Goal: Information Seeking & Learning: Learn about a topic

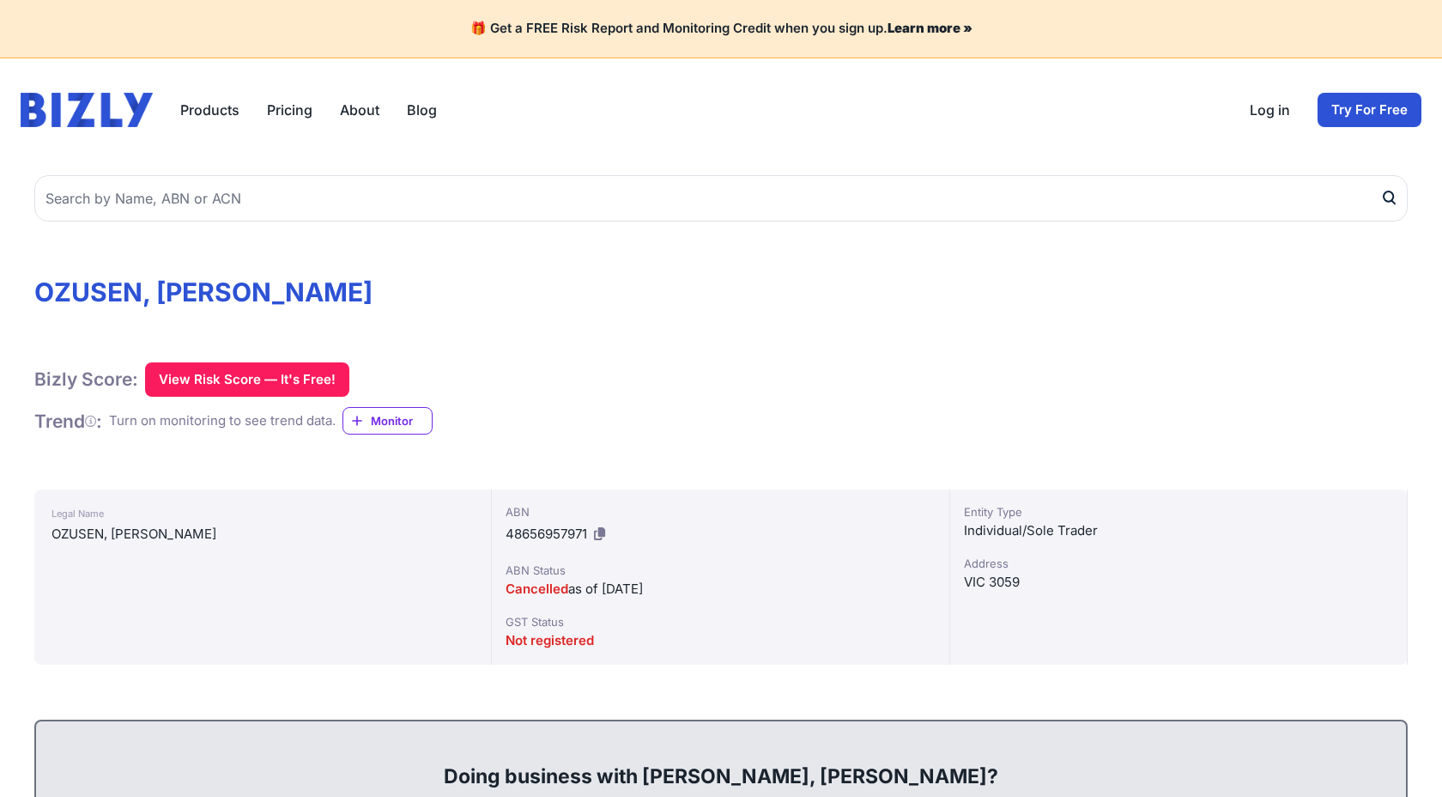
drag, startPoint x: 0, startPoint y: 0, endPoint x: 1340, endPoint y: 556, distance: 1450.8
click at [1319, 558] on div "Legal Name [PERSON_NAME], [PERSON_NAME] ABN 48656957971 ABN Status Cancelled as…" at bounding box center [721, 576] width 1374 height 175
click at [1340, 556] on div "Address" at bounding box center [1178, 563] width 429 height 17
click at [1345, 411] on div "Bizly Score: View Risk Score — It's Free! View Risk Score — It's Free! Trend : …" at bounding box center [721, 398] width 1374 height 73
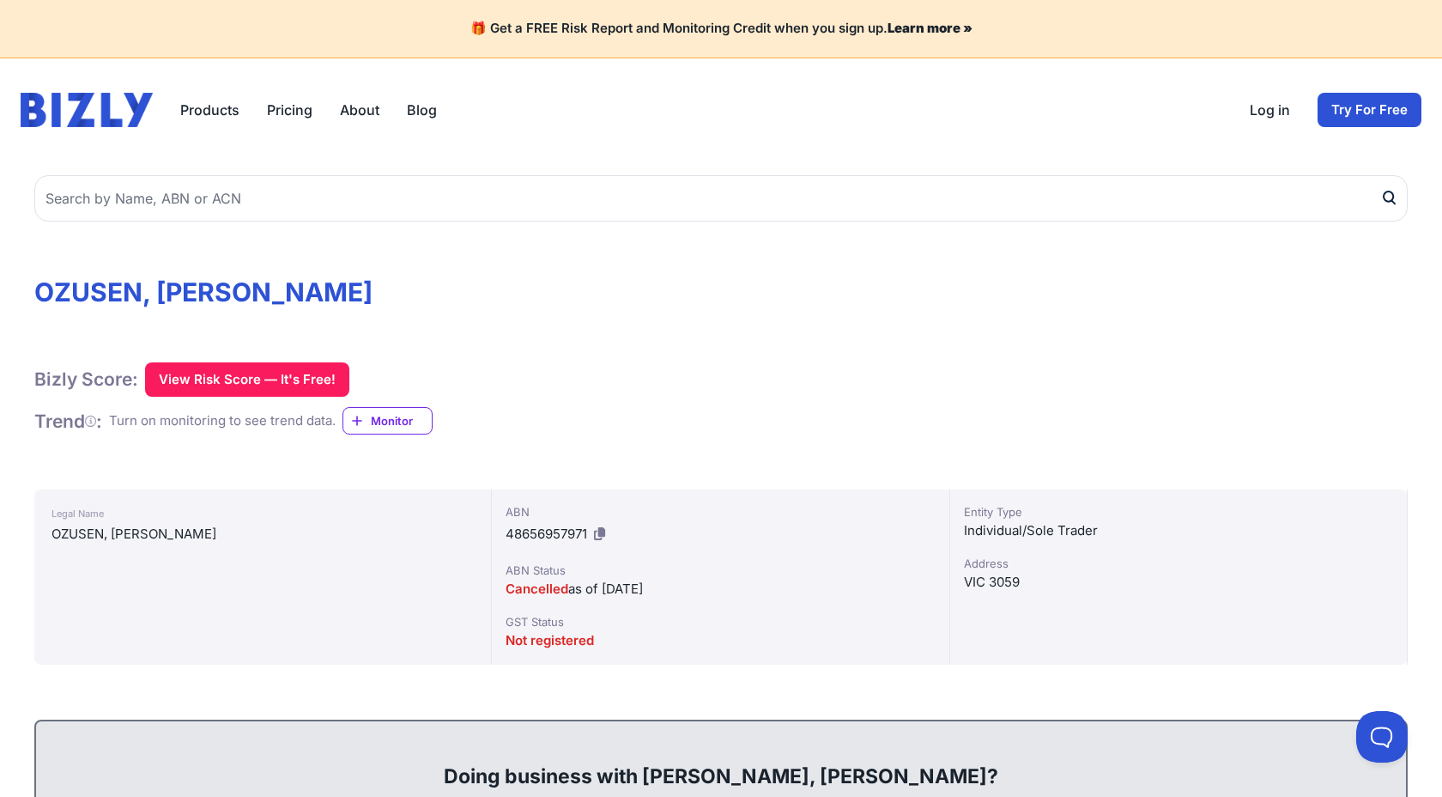
click at [1345, 411] on div "Bizly Score: View Risk Score — It's Free! View Risk Score — It's Free! Trend : …" at bounding box center [721, 398] width 1374 height 73
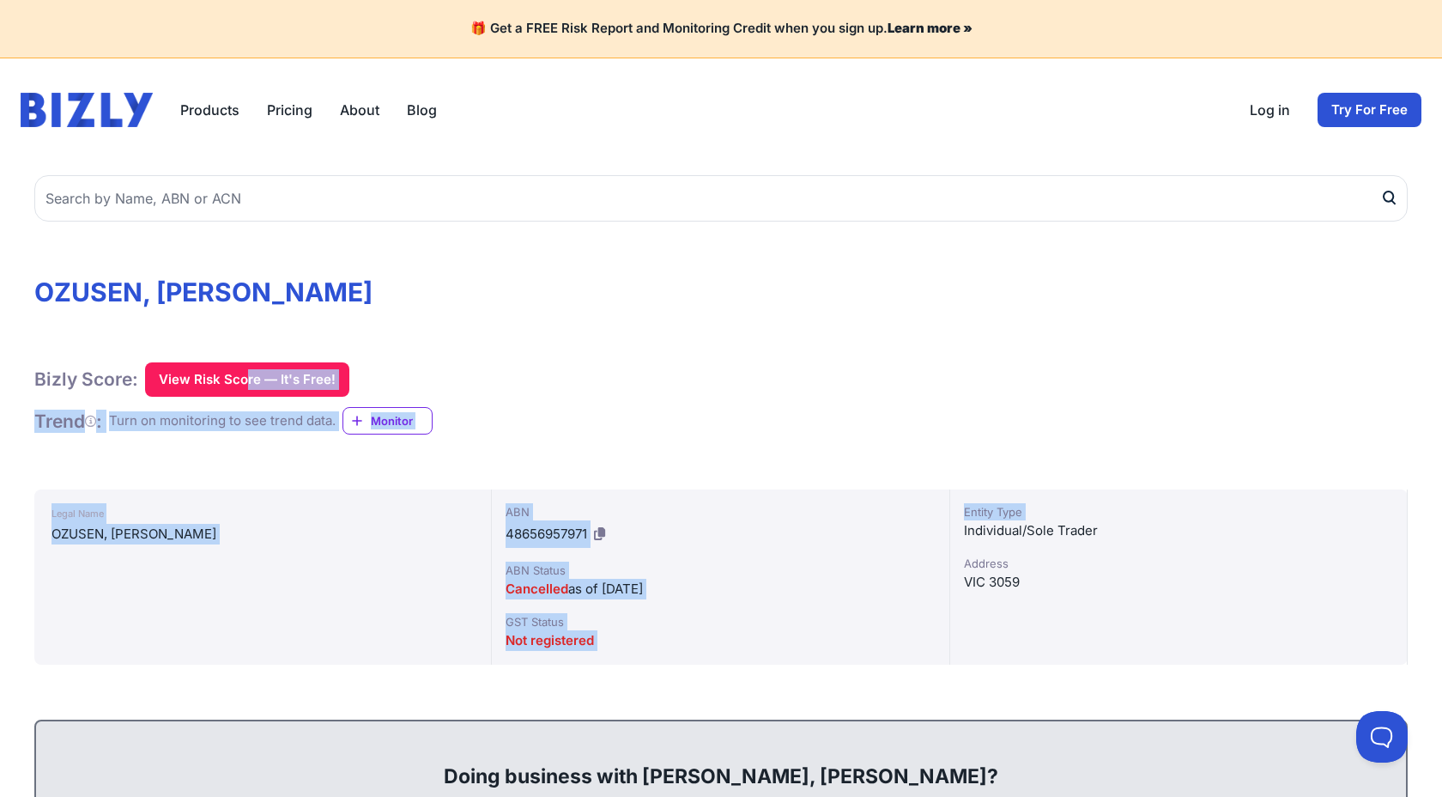
drag, startPoint x: 1345, startPoint y: 411, endPoint x: 1345, endPoint y: 534, distance: 122.8
click at [1345, 534] on div "Individual/Sole Trader" at bounding box center [1178, 530] width 429 height 21
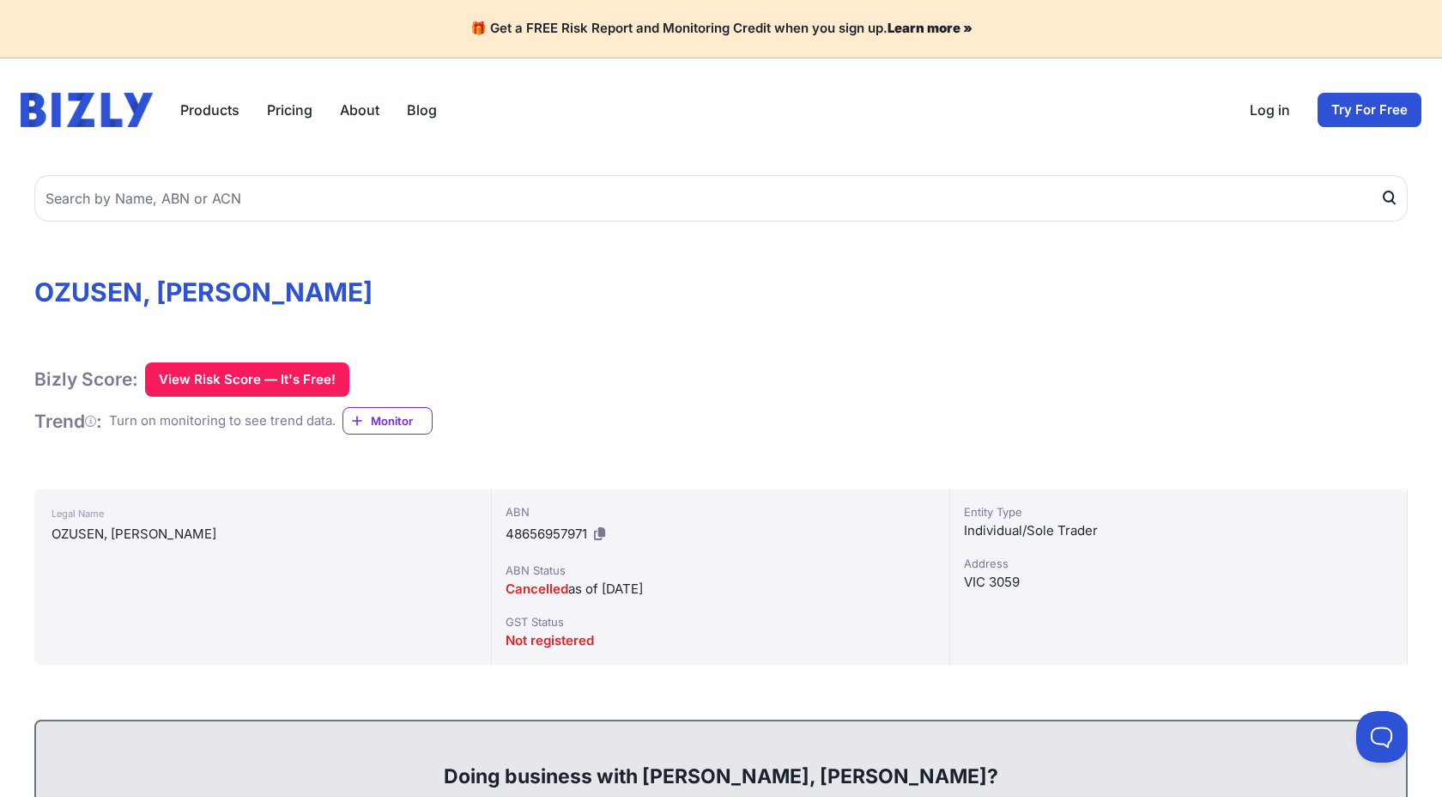
click at [1345, 534] on div "Individual/Sole Trader" at bounding box center [1178, 530] width 429 height 21
drag, startPoint x: 1345, startPoint y: 534, endPoint x: 1345, endPoint y: 486, distance: 48.1
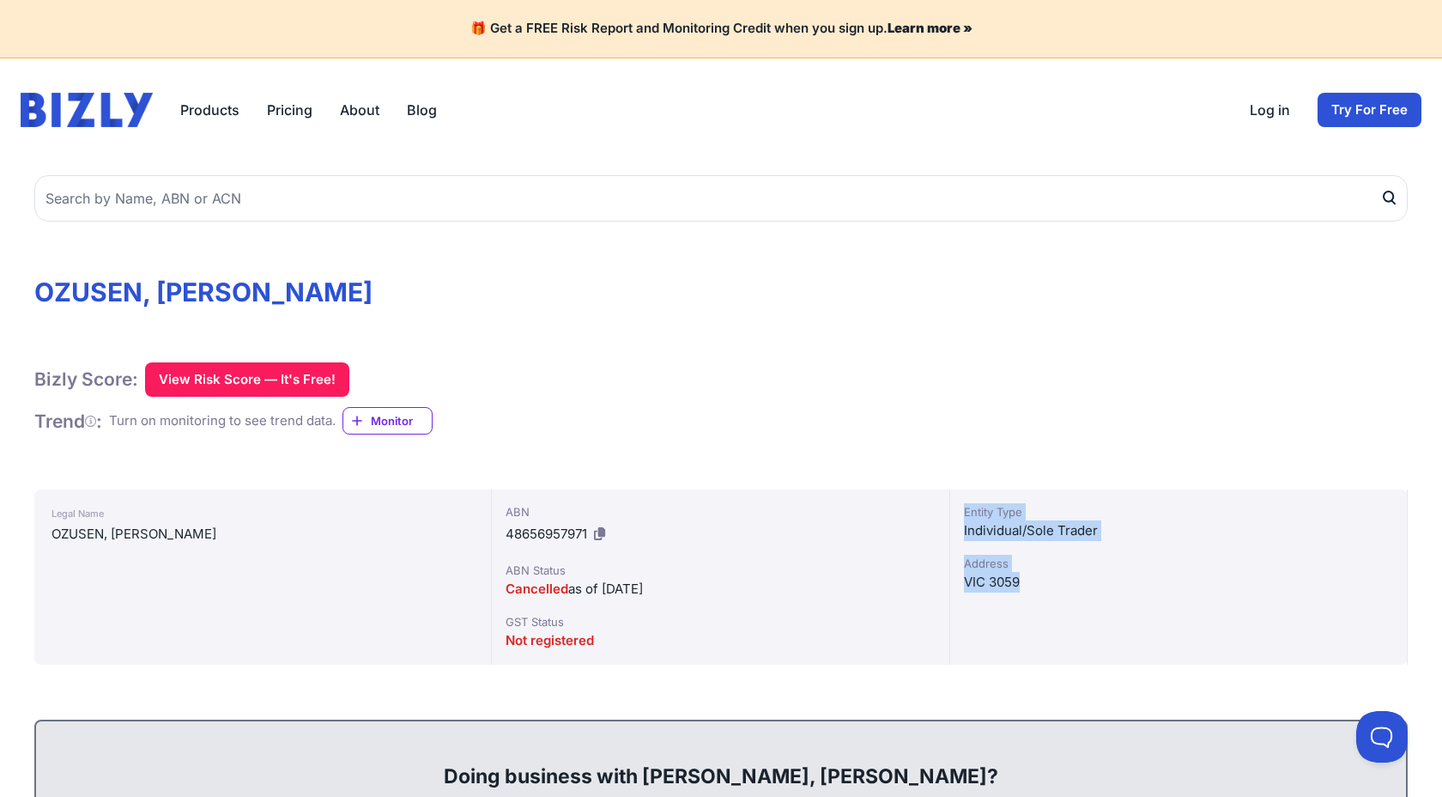
drag, startPoint x: 1345, startPoint y: 486, endPoint x: 1321, endPoint y: 580, distance: 97.7
click at [1321, 580] on div "VIC 3059" at bounding box center [1178, 582] width 429 height 21
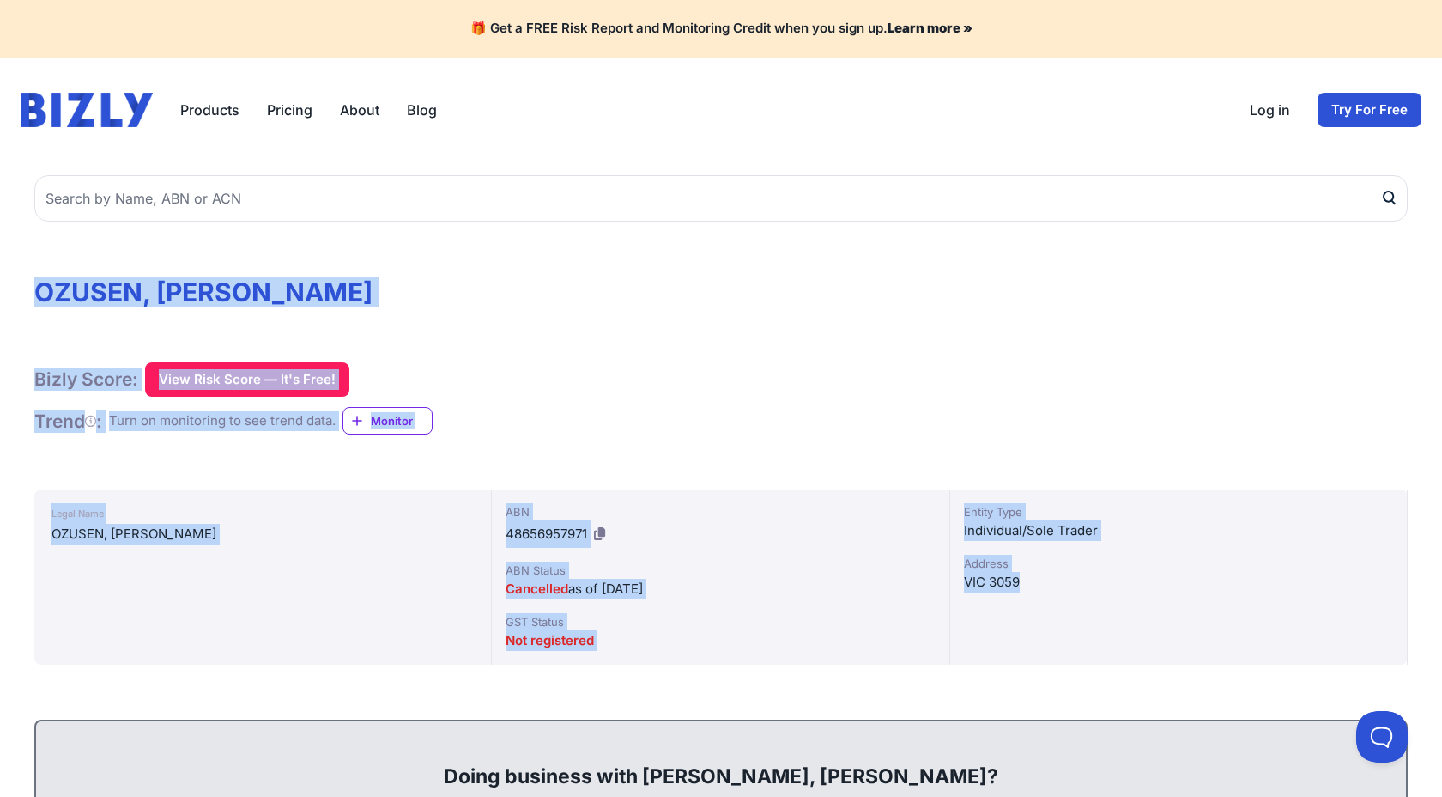
drag, startPoint x: 1321, startPoint y: 580, endPoint x: 325, endPoint y: 200, distance: 1065.3
click at [331, 278] on h1 "OZUSEN, [PERSON_NAME]" at bounding box center [721, 291] width 1374 height 31
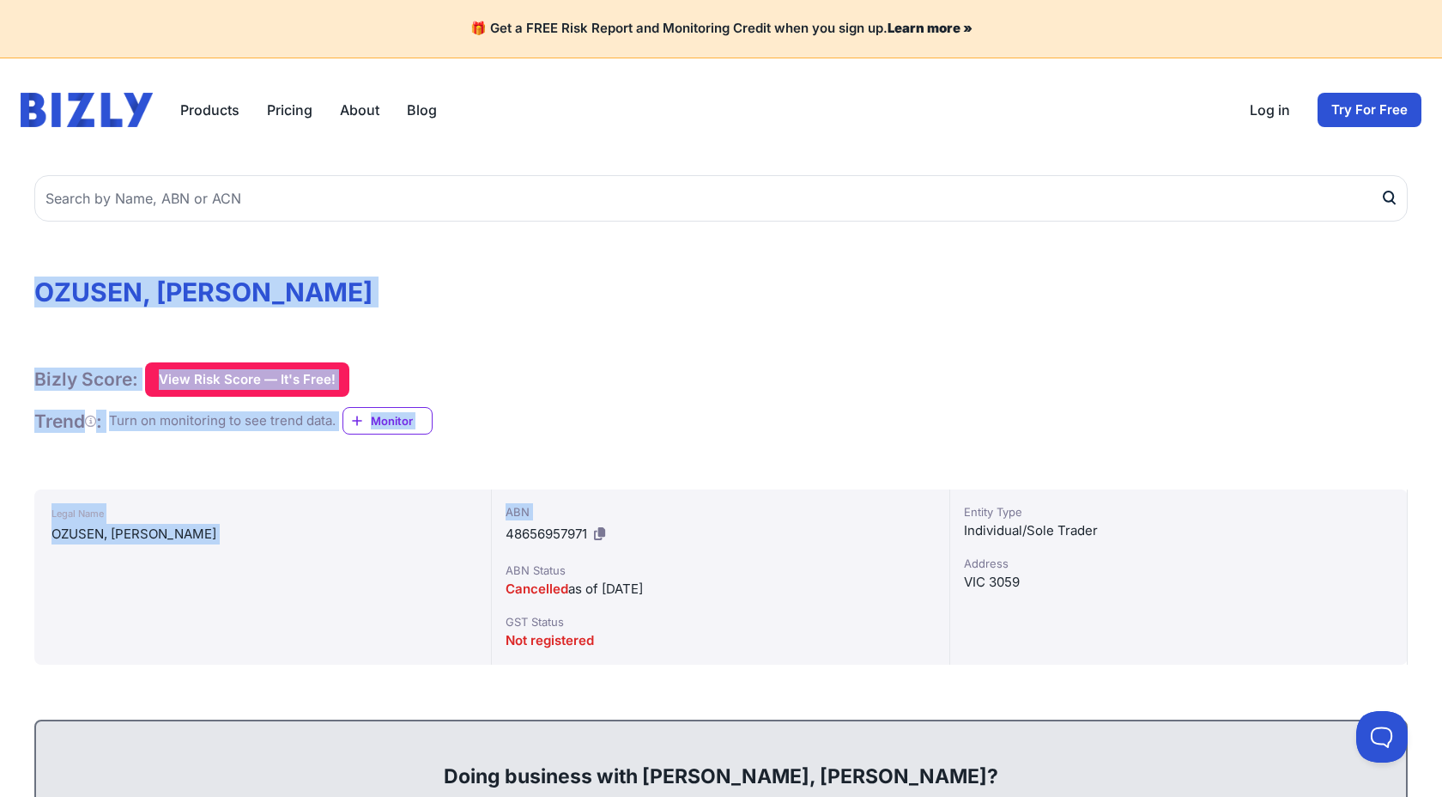
drag, startPoint x: 331, startPoint y: 278, endPoint x: 939, endPoint y: 526, distance: 657.4
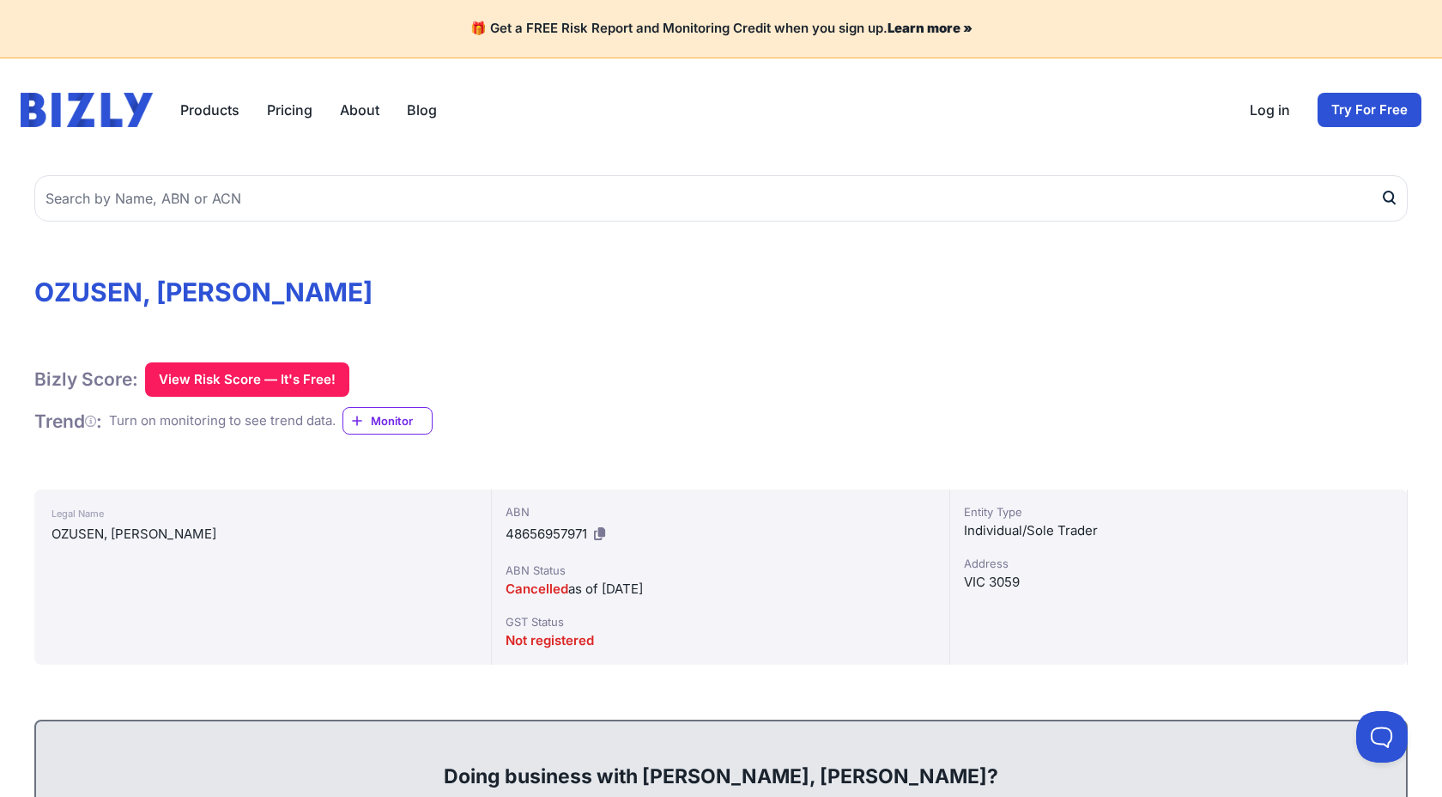
drag, startPoint x: 1260, startPoint y: 440, endPoint x: 1260, endPoint y: 596, distance: 156.3
click at [1260, 596] on div "Entity Type Individual/Sole Trader Address VIC 3059" at bounding box center [1179, 576] width 458 height 175
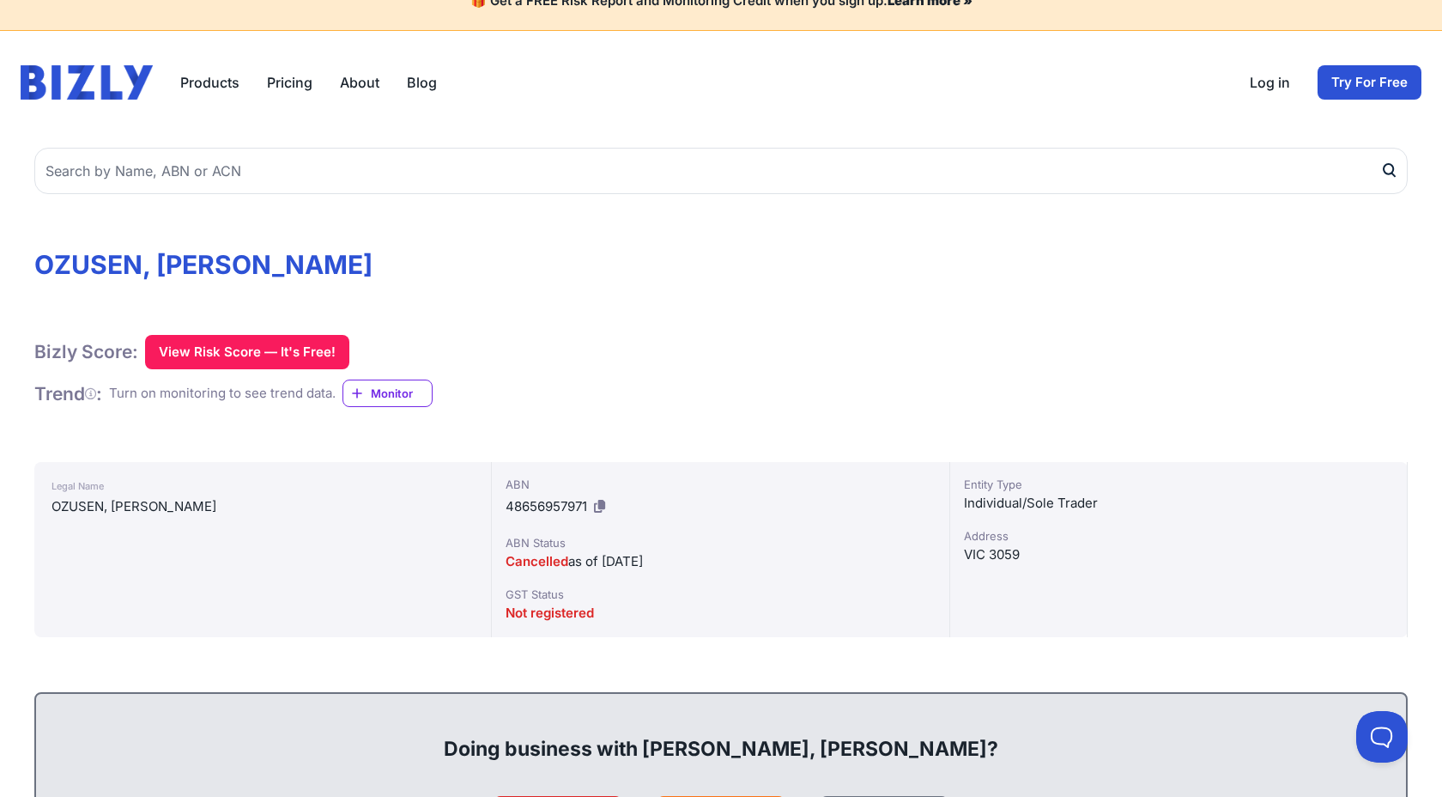
scroll to position [28, 0]
drag, startPoint x: 1260, startPoint y: 596, endPoint x: 1278, endPoint y: 402, distance: 195.0
click at [1278, 402] on div "Bizly Score: View Risk Score — It's Free! View Risk Score — It's Free! Trend : …" at bounding box center [721, 370] width 1374 height 73
drag, startPoint x: 1278, startPoint y: 402, endPoint x: 1245, endPoint y: 638, distance: 238.5
